Goal: Task Accomplishment & Management: Manage account settings

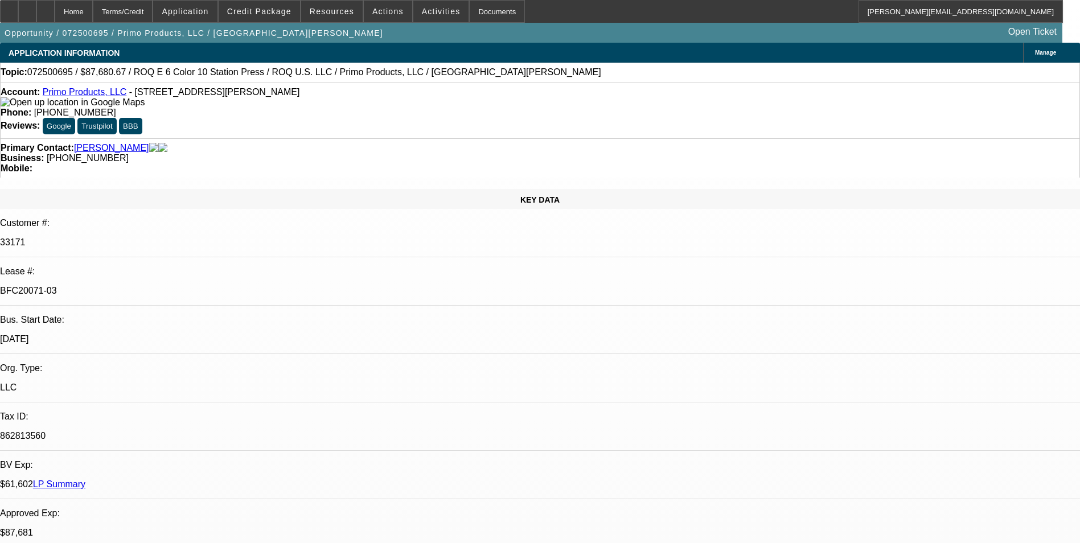
select select "0"
select select "2"
select select "0.1"
select select "4"
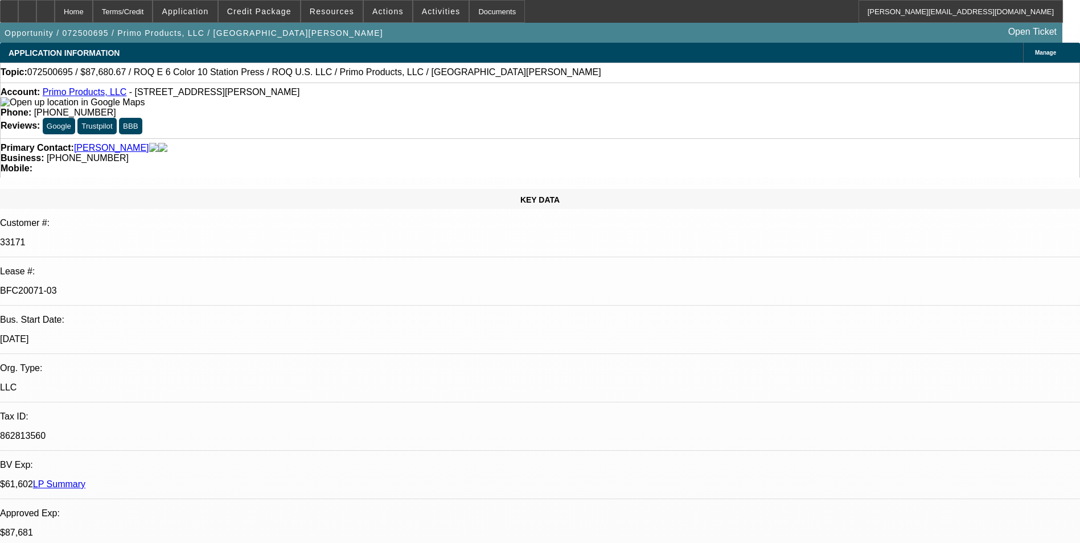
select select "0"
select select "2"
select select "0.1"
select select "4"
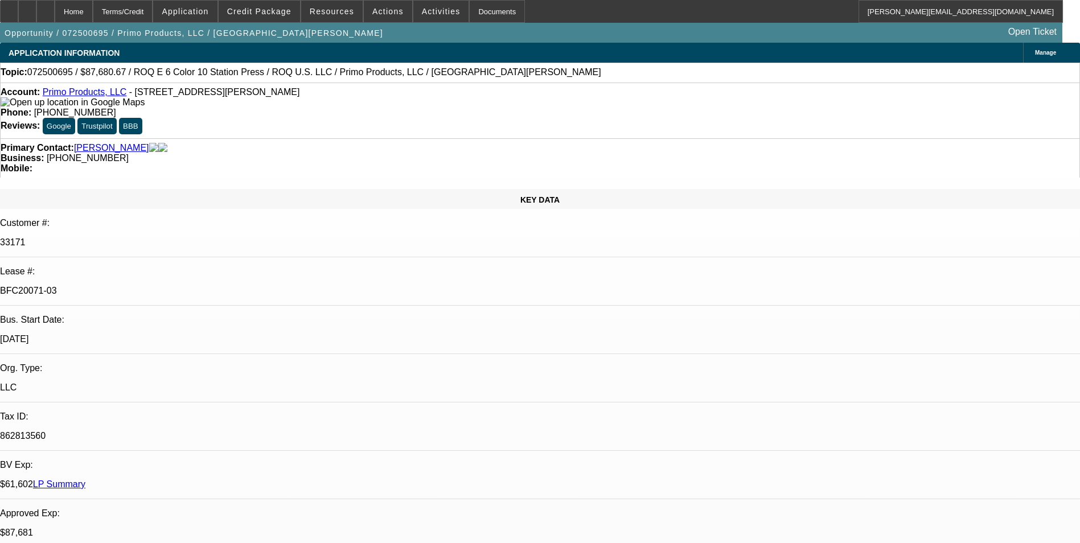
select select "0"
select select "2"
select select "0.1"
select select "4"
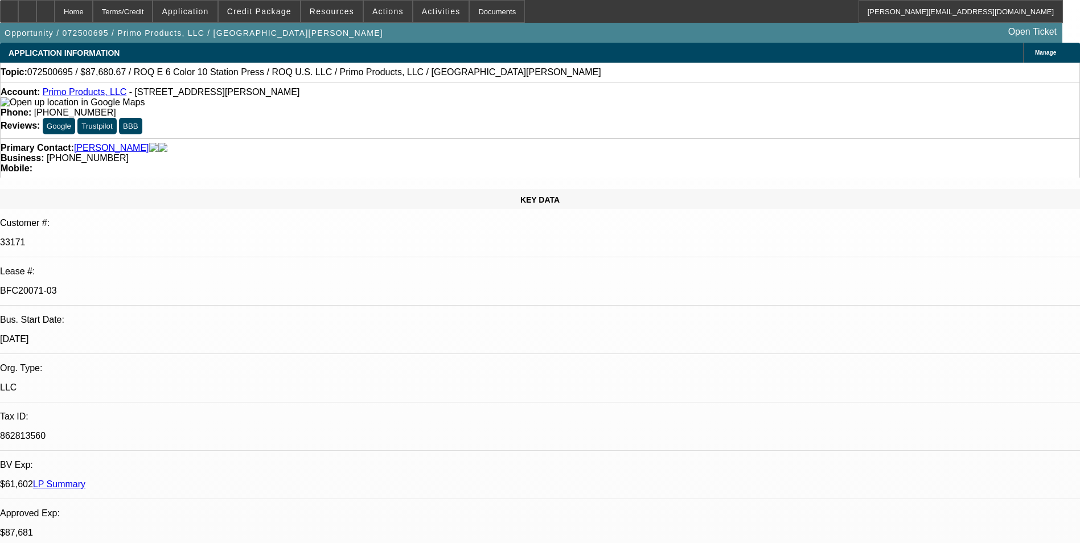
select select "0"
select select "2"
select select "0.1"
select select "4"
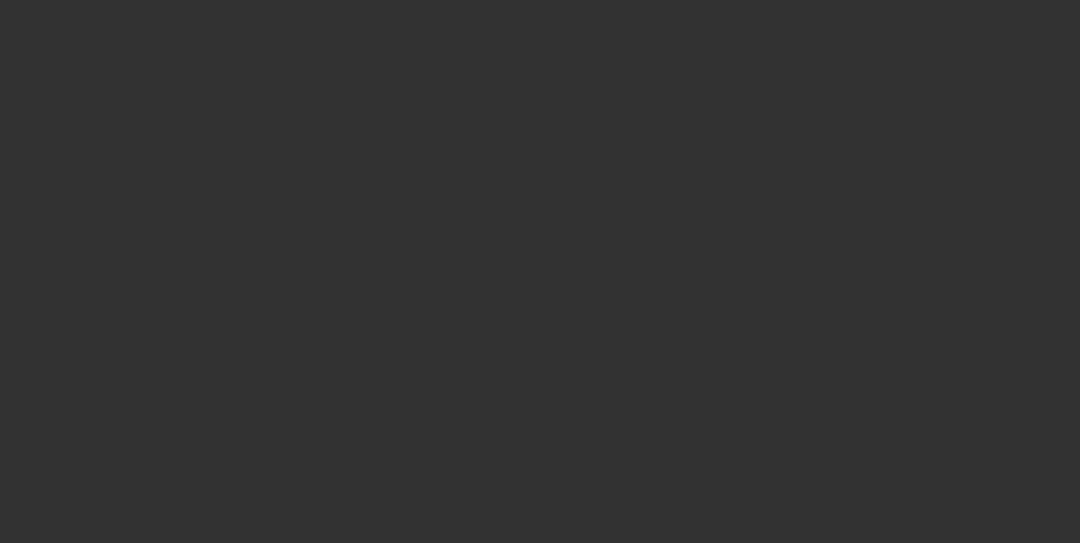
click at [524, 255] on span "Open calendar" at bounding box center [537, 241] width 27 height 27
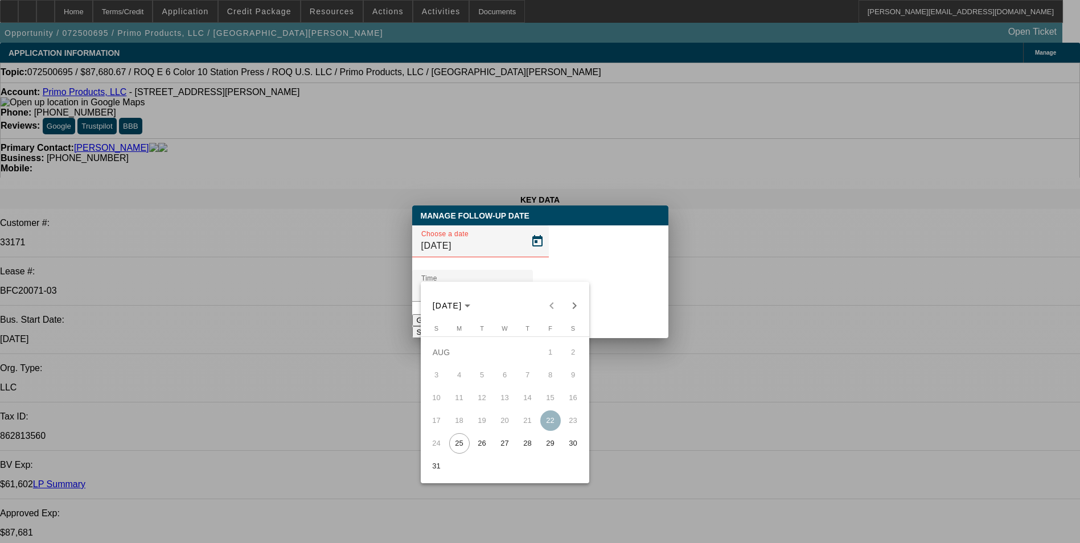
drag, startPoint x: 529, startPoint y: 445, endPoint x: 569, endPoint y: 379, distance: 76.8
click at [529, 444] on span "28" at bounding box center [527, 443] width 20 height 20
type input "[DATE]"
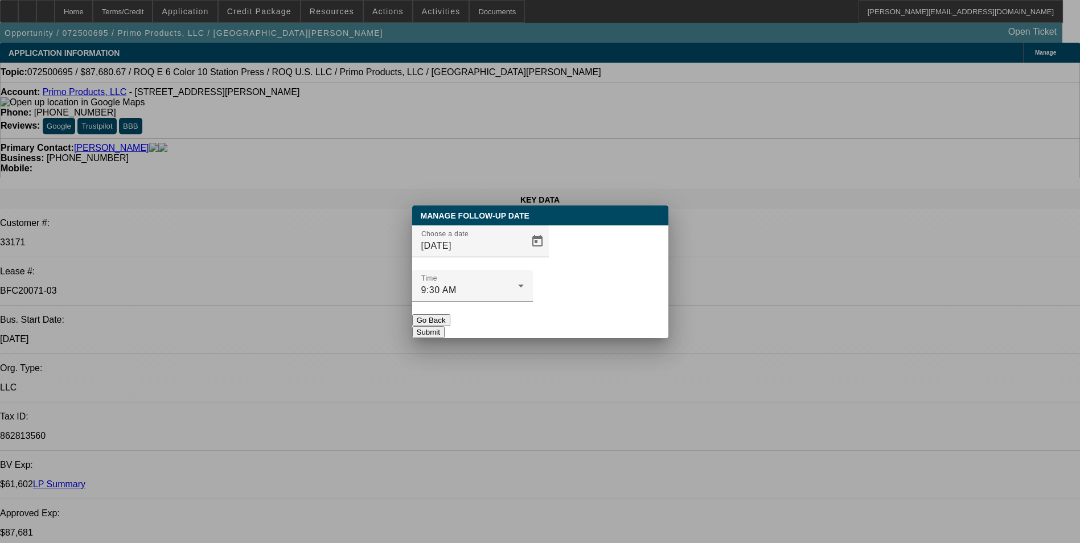
click at [444, 326] on button "Submit" at bounding box center [428, 332] width 32 height 12
